Goal: Find contact information: Find contact information

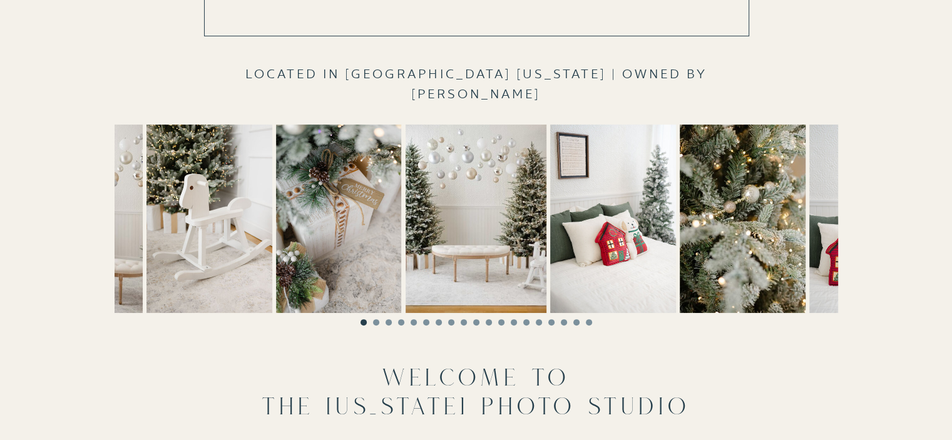
scroll to position [345, 0]
click at [376, 321] on li "Page dot 2" at bounding box center [376, 322] width 6 height 6
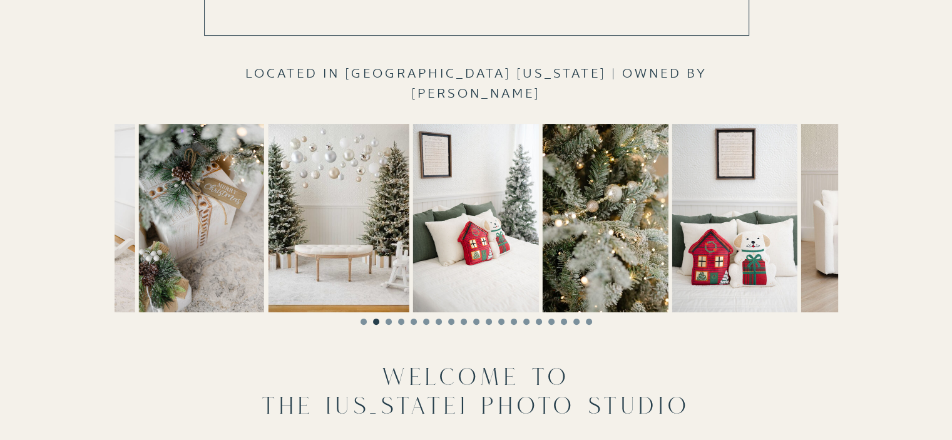
click at [387, 322] on li "Page dot 3" at bounding box center [389, 322] width 6 height 6
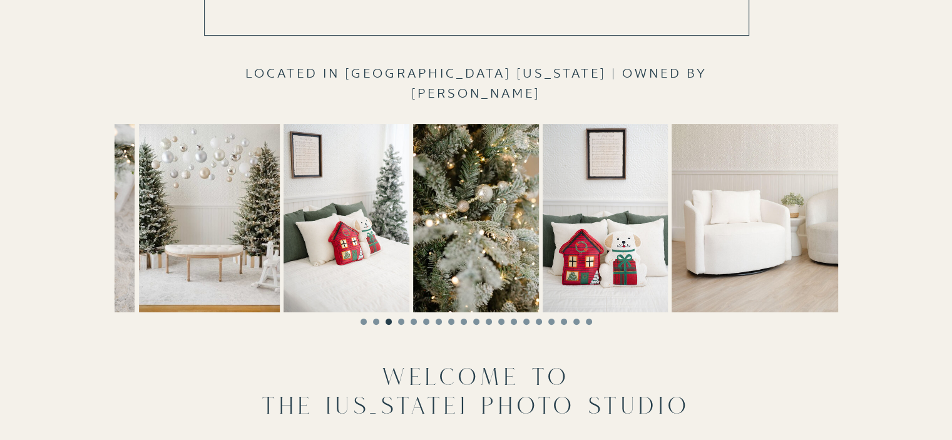
click at [498, 319] on li "Page dot 12" at bounding box center [501, 322] width 6 height 6
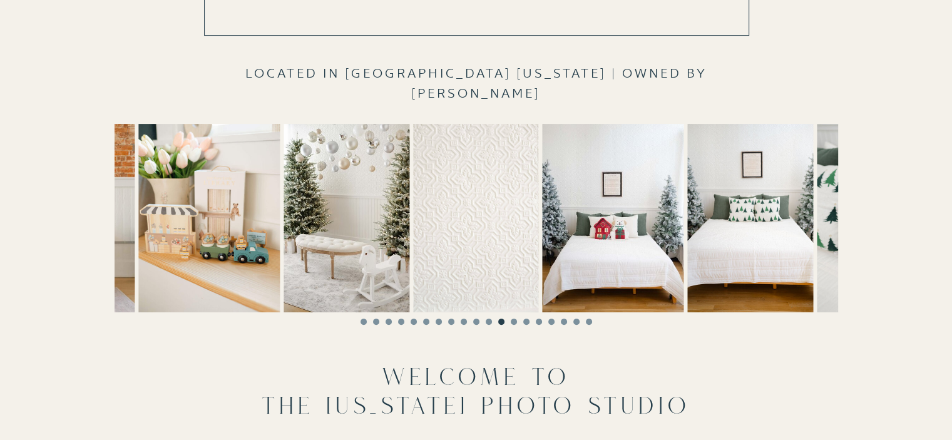
click at [423, 320] on li "Page dot 6" at bounding box center [426, 322] width 6 height 6
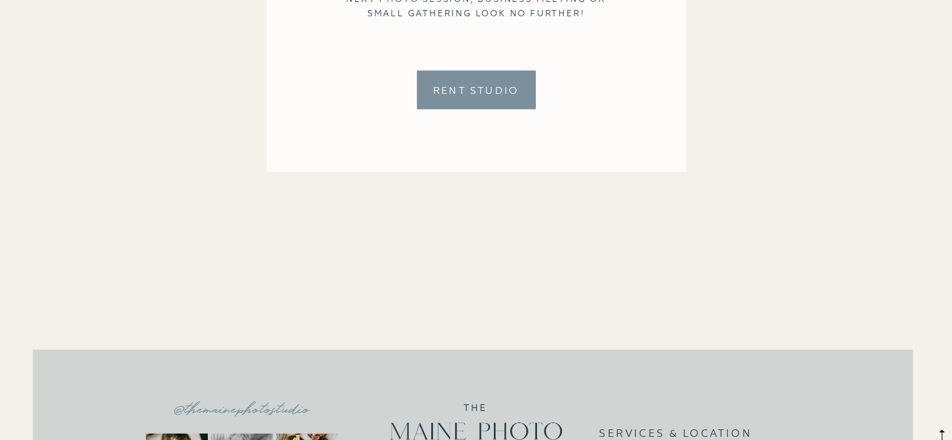
scroll to position [3098, 0]
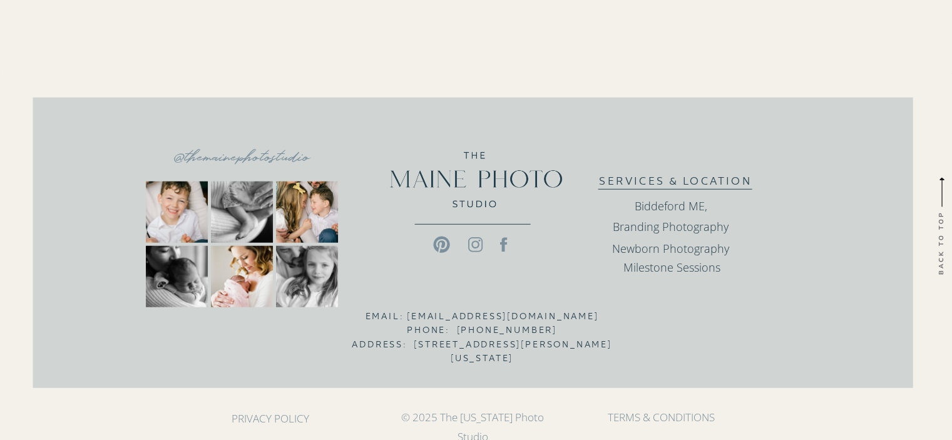
click at [258, 160] on p "@themainephotostudio" at bounding box center [241, 157] width 167 height 24
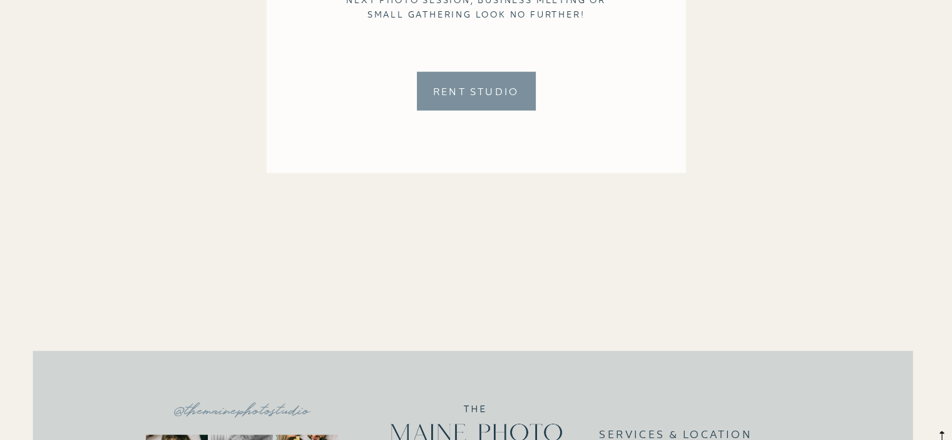
scroll to position [3098, 0]
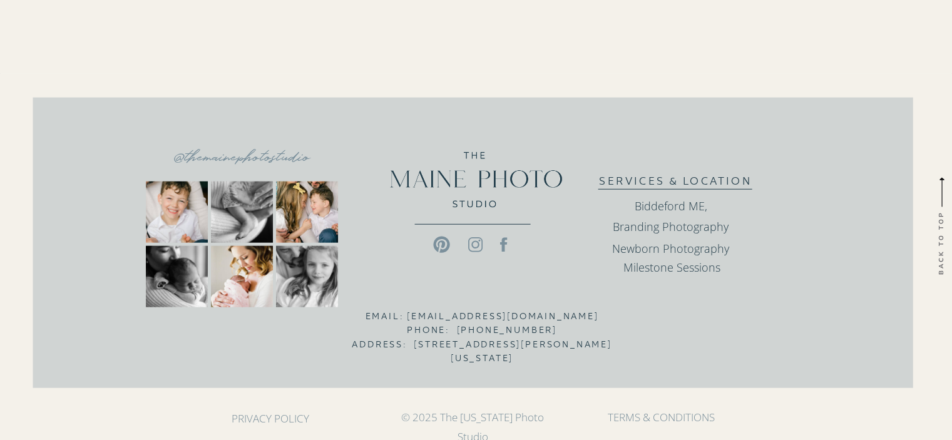
drag, startPoint x: 395, startPoint y: 313, endPoint x: 608, endPoint y: 313, distance: 212.9
click at [608, 313] on h3 "Email: themainephotostudio@gmail.com Phone: 207.689.0020 Address: 17 Alfred Str…" at bounding box center [482, 324] width 261 height 31
copy h3 "themainephotostudio@gmail.com"
